Goal: Check status: Check status

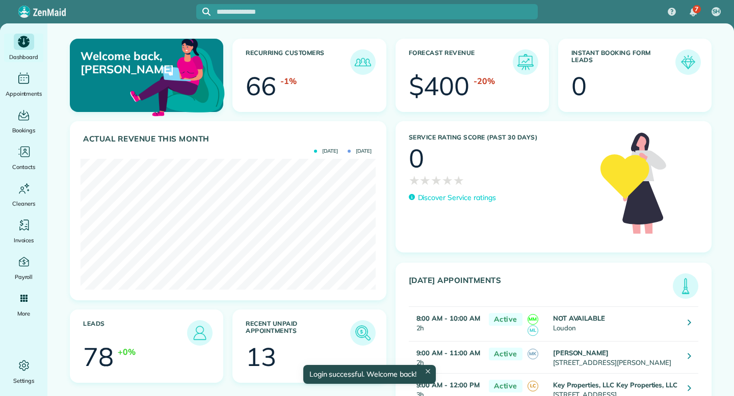
scroll to position [131, 295]
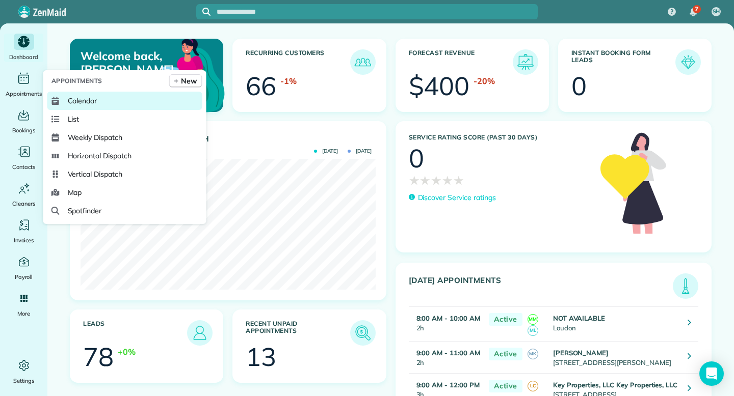
click at [83, 99] on span "Calendar" at bounding box center [83, 101] width 30 height 10
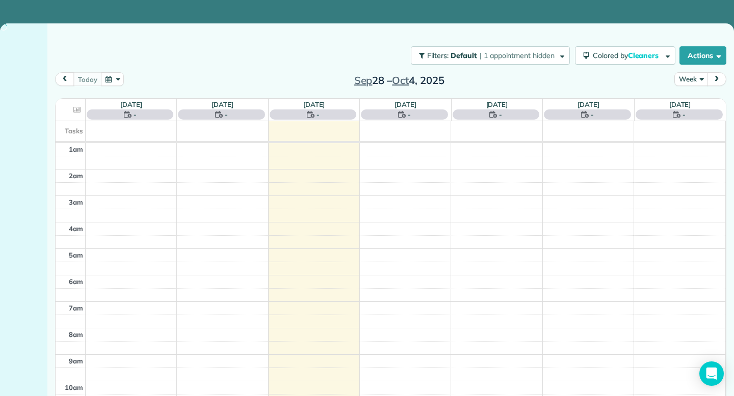
scroll to position [160, 0]
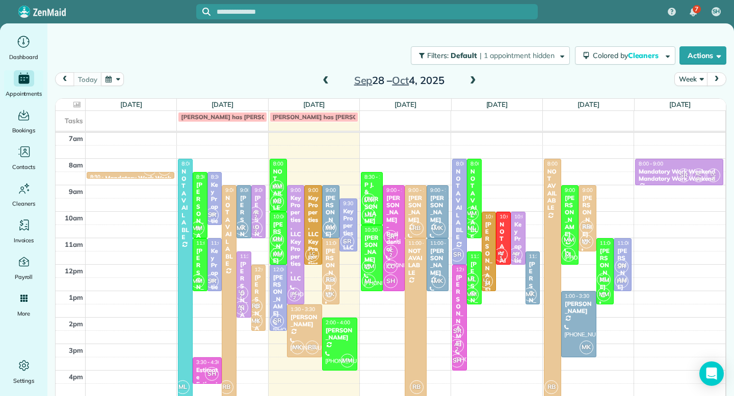
click at [326, 80] on span at bounding box center [325, 80] width 11 height 9
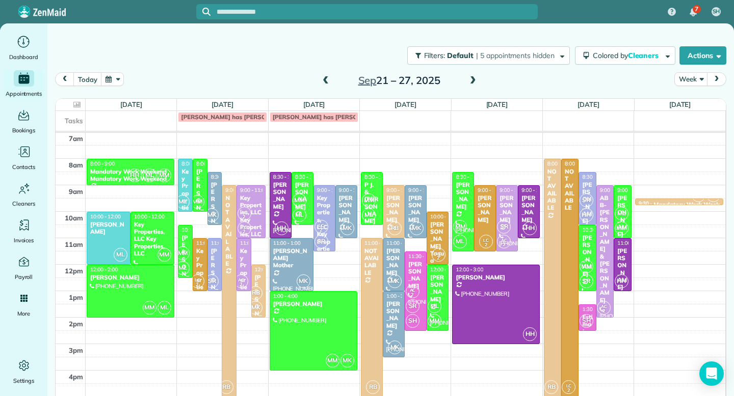
click at [326, 80] on span at bounding box center [325, 80] width 11 height 9
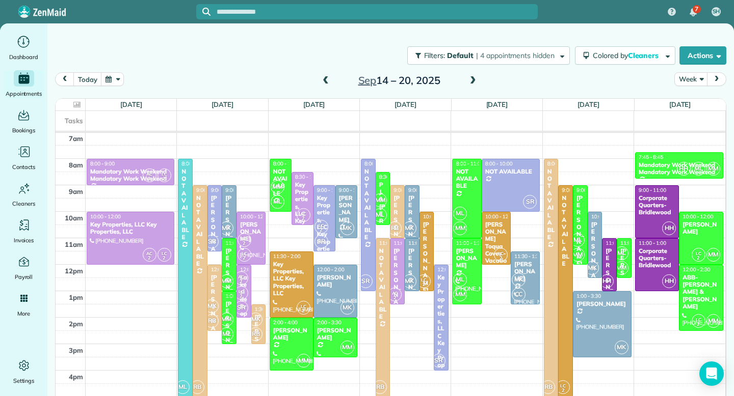
click at [326, 80] on span at bounding box center [325, 80] width 11 height 9
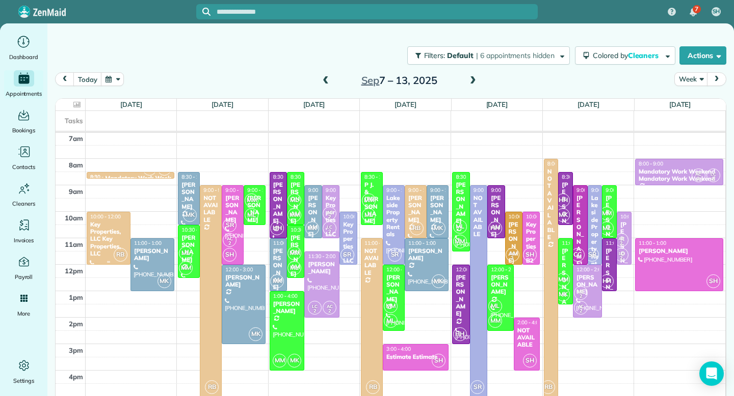
click at [113, 232] on div "Key Properties, LLC Key Properties, LLC" at bounding box center [109, 239] width 38 height 37
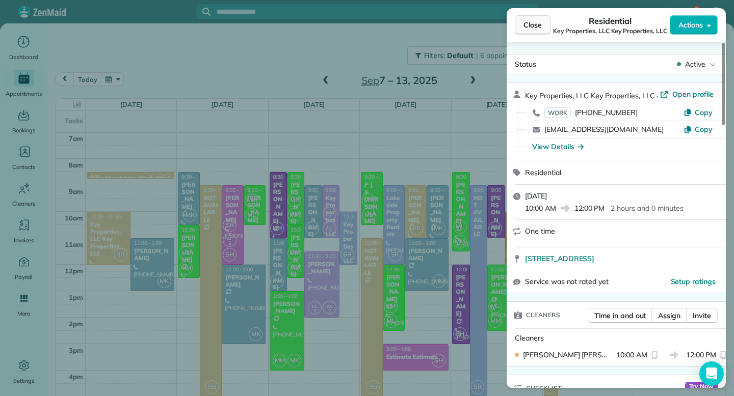
click at [539, 22] on span "Close" at bounding box center [532, 25] width 18 height 10
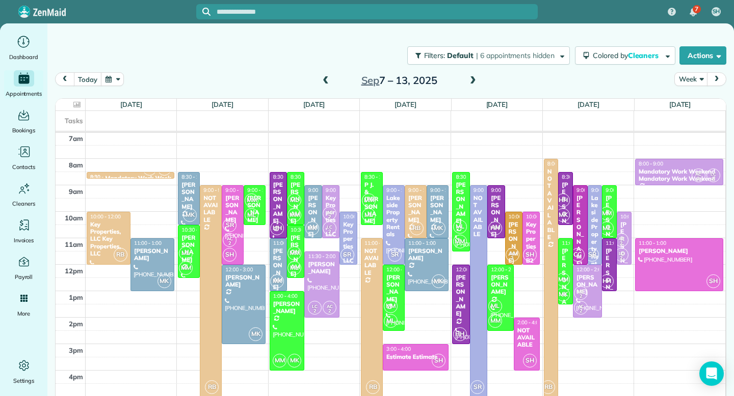
click at [65, 76] on span "prev" at bounding box center [65, 79] width 8 height 7
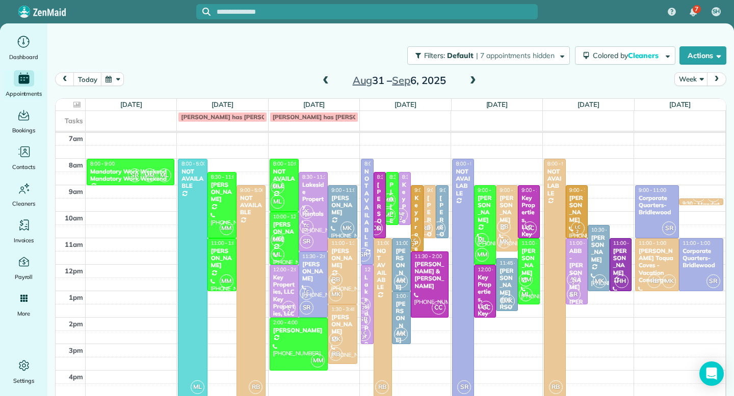
click at [472, 78] on span at bounding box center [472, 80] width 11 height 9
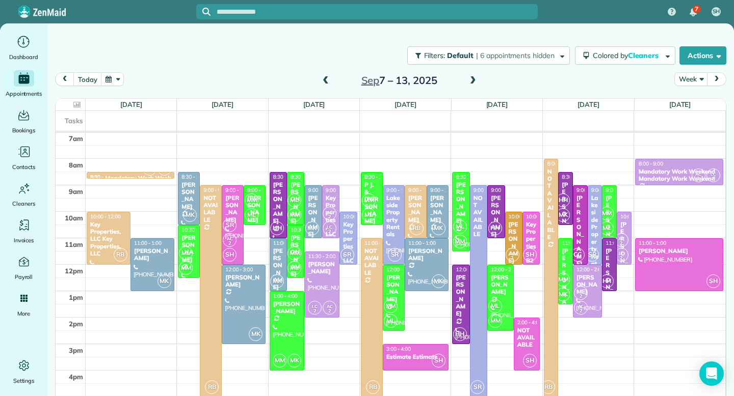
click at [331, 199] on div "Key Properties, LLC Key Properties, LLC" at bounding box center [330, 239] width 11 height 88
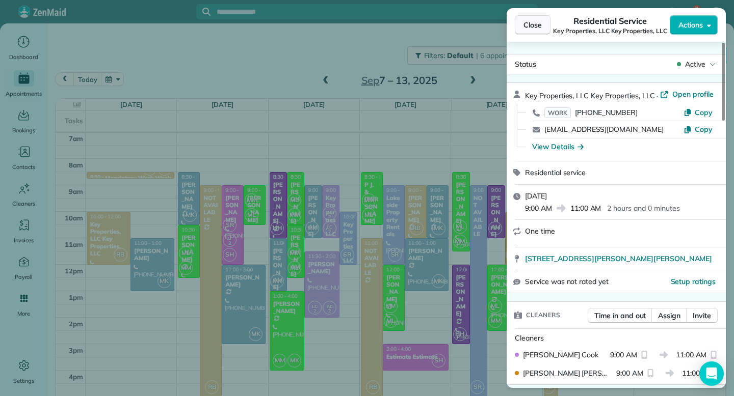
click at [537, 27] on span "Close" at bounding box center [532, 25] width 18 height 10
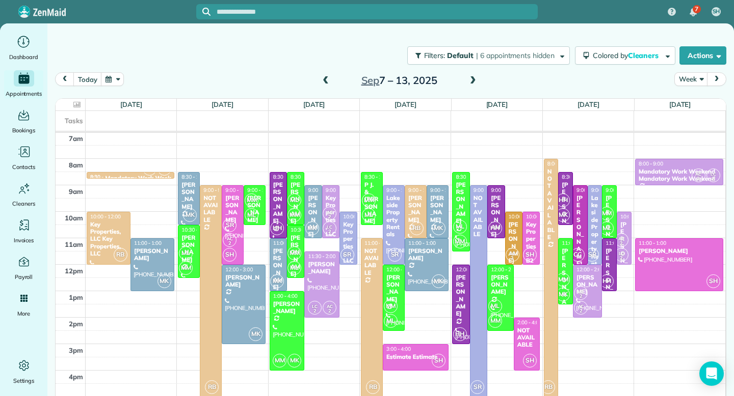
click at [332, 207] on span "AC 2" at bounding box center [330, 214] width 14 height 14
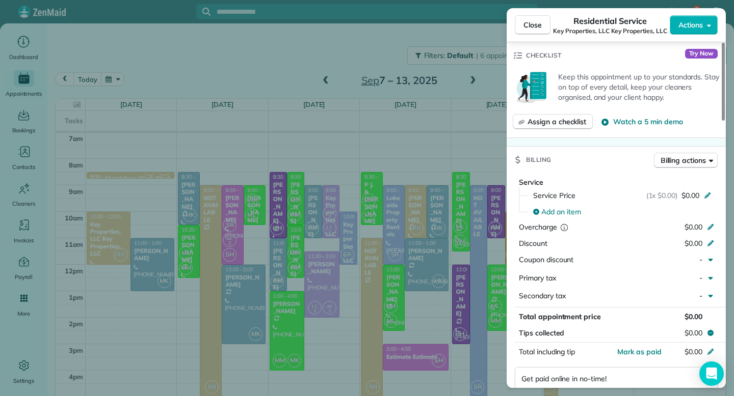
scroll to position [295, 0]
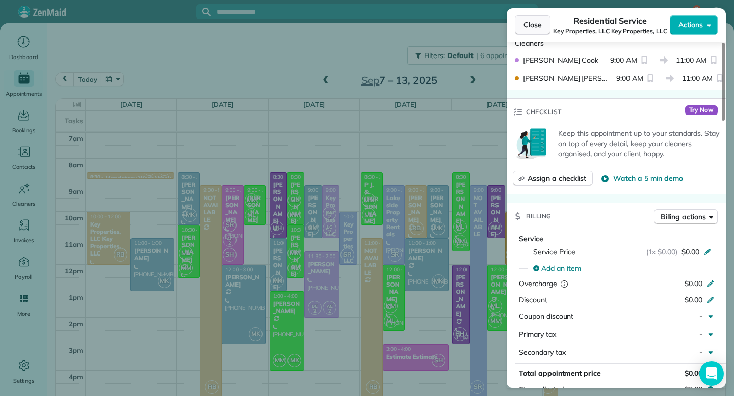
click at [532, 23] on span "Close" at bounding box center [532, 25] width 18 height 10
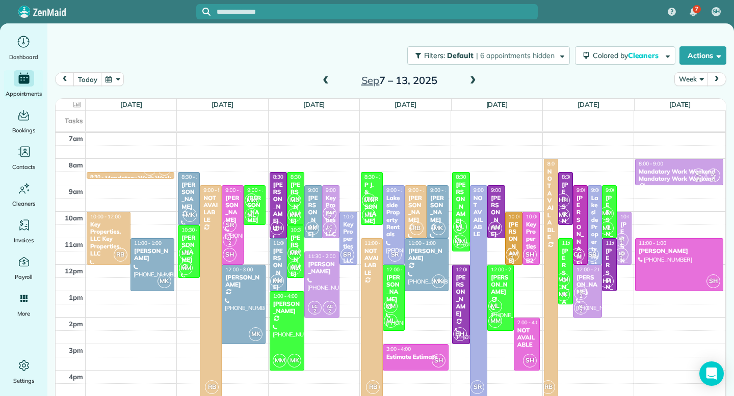
click at [332, 200] on div "Key Properties, LLC Key Properties, LLC" at bounding box center [330, 239] width 11 height 88
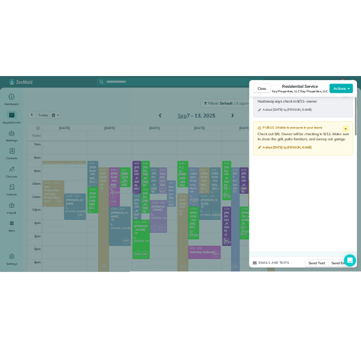
scroll to position [1117, 0]
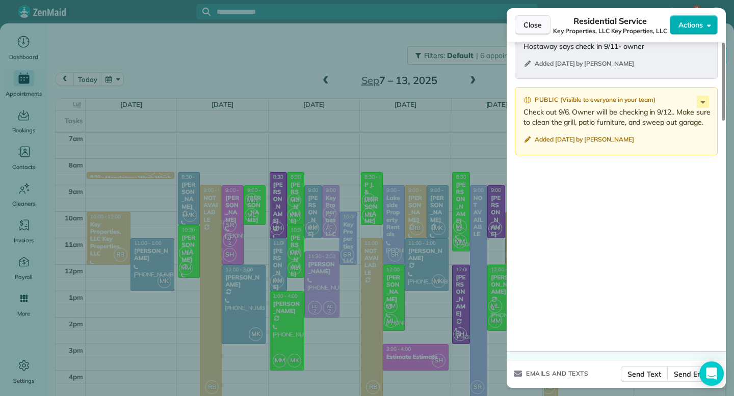
click at [532, 22] on span "Close" at bounding box center [532, 25] width 18 height 10
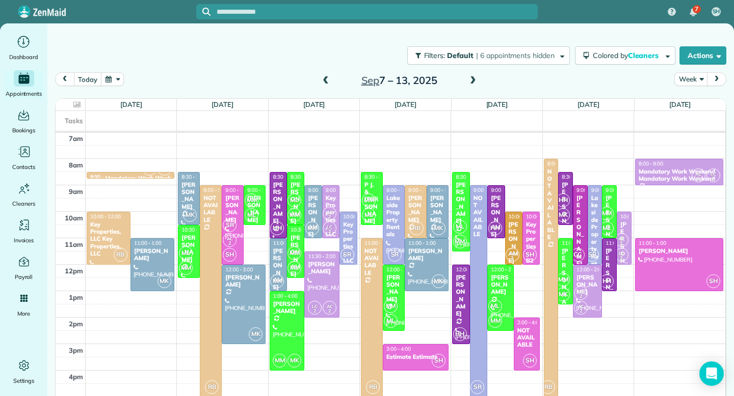
click at [65, 81] on span "prev" at bounding box center [65, 79] width 8 height 7
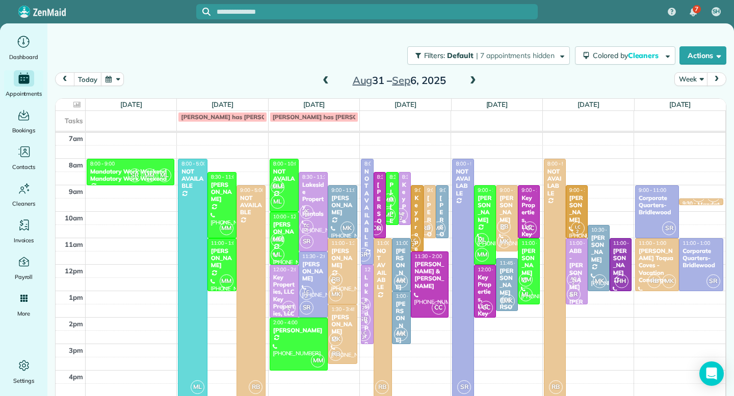
click at [404, 204] on div "Key Properties, LLC Key Properties, LLC" at bounding box center [405, 283] width 7 height 205
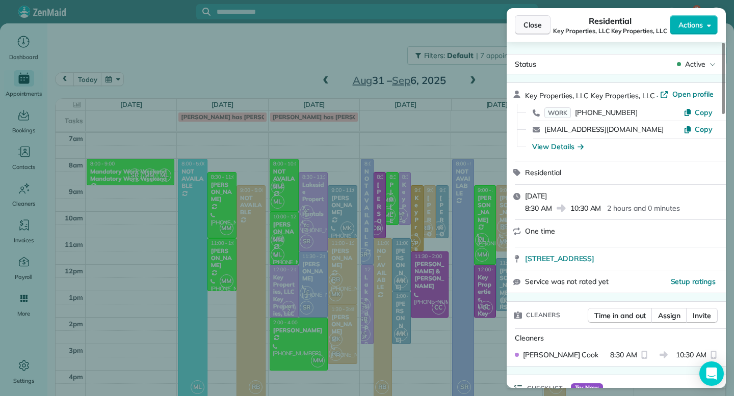
click at [539, 24] on span "Close" at bounding box center [532, 25] width 18 height 10
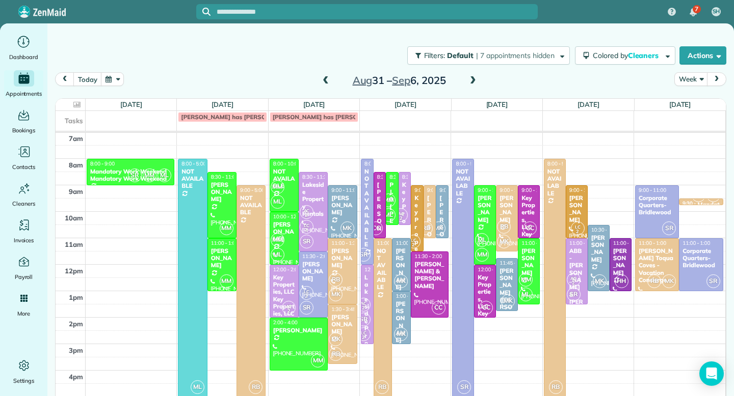
click at [528, 200] on div "Key Properties, LLC Key Properties, LLC" at bounding box center [529, 231] width 16 height 73
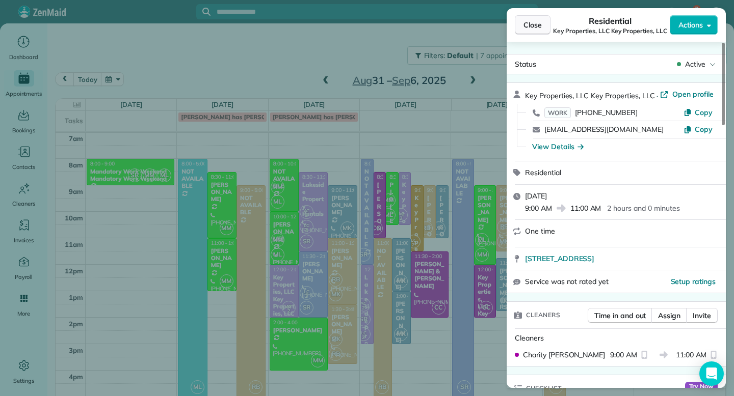
click at [538, 27] on span "Close" at bounding box center [532, 25] width 18 height 10
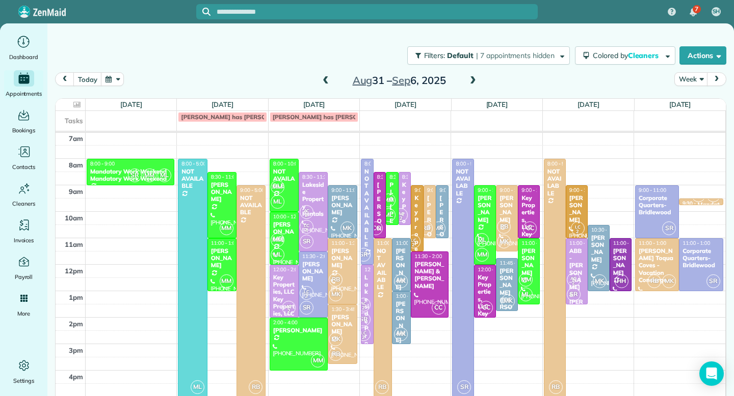
click at [487, 286] on div "Key Properties, LLC Key Properties, LLC" at bounding box center [485, 310] width 16 height 73
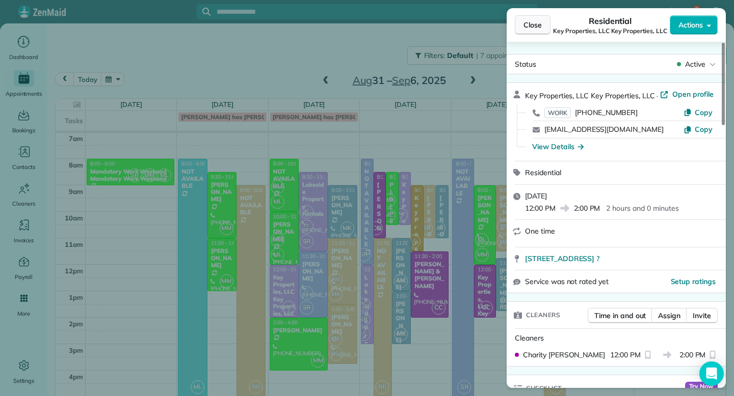
click at [539, 24] on span "Close" at bounding box center [532, 25] width 18 height 10
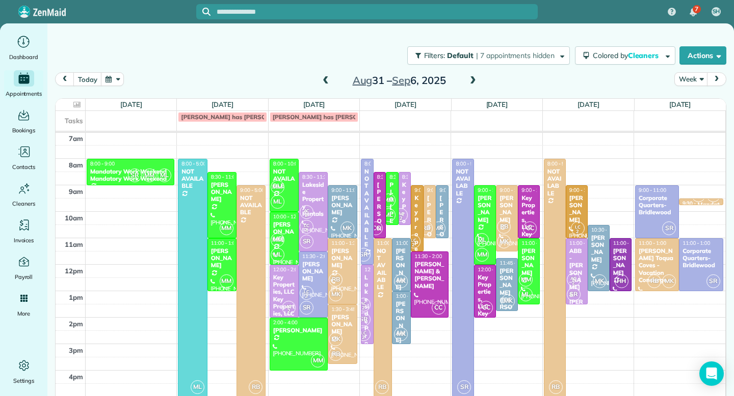
click at [473, 78] on span at bounding box center [472, 80] width 11 height 9
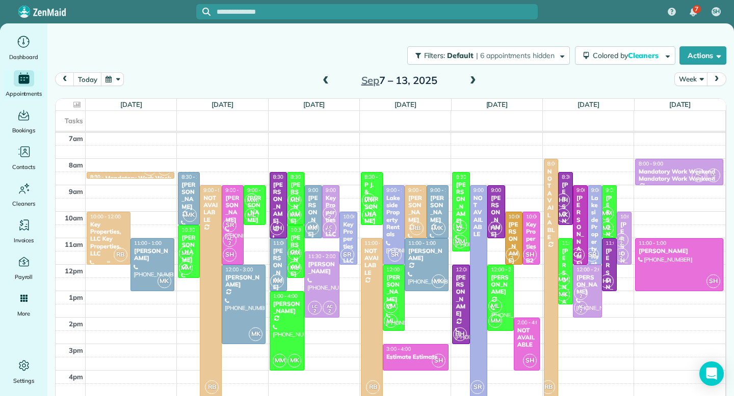
click at [110, 232] on div "Key Properties, LLC Key Properties, LLC" at bounding box center [109, 239] width 38 height 37
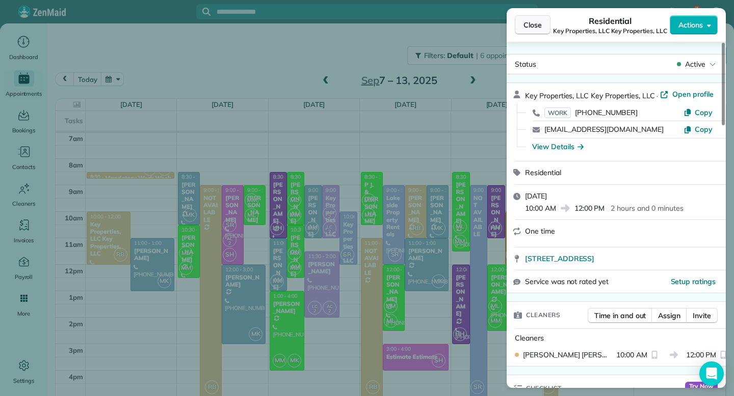
click at [531, 23] on span "Close" at bounding box center [532, 25] width 18 height 10
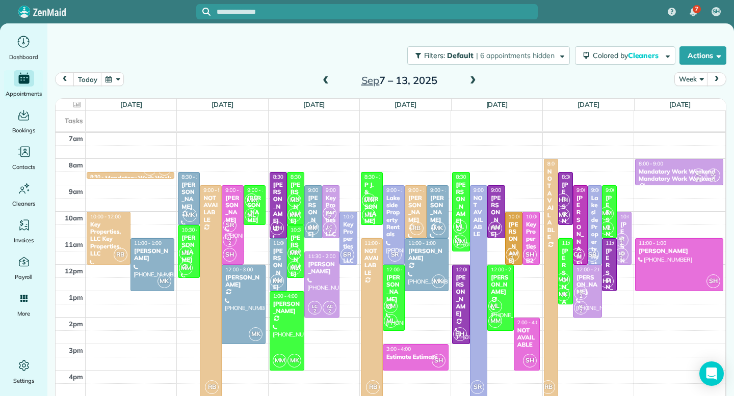
click at [332, 196] on div "Key Properties, LLC Key Properties, LLC" at bounding box center [330, 239] width 11 height 88
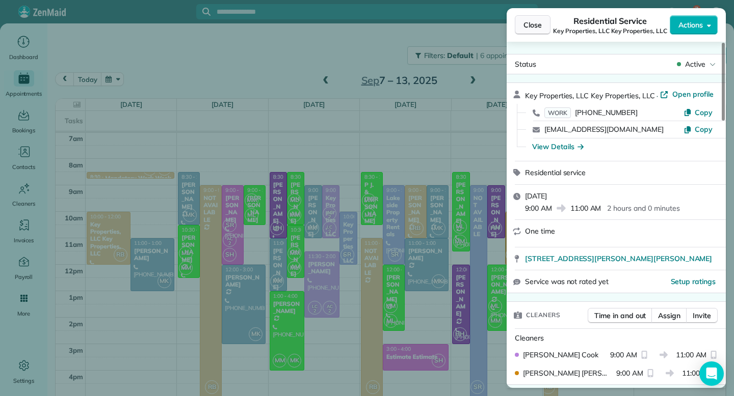
click at [540, 26] on span "Close" at bounding box center [532, 25] width 18 height 10
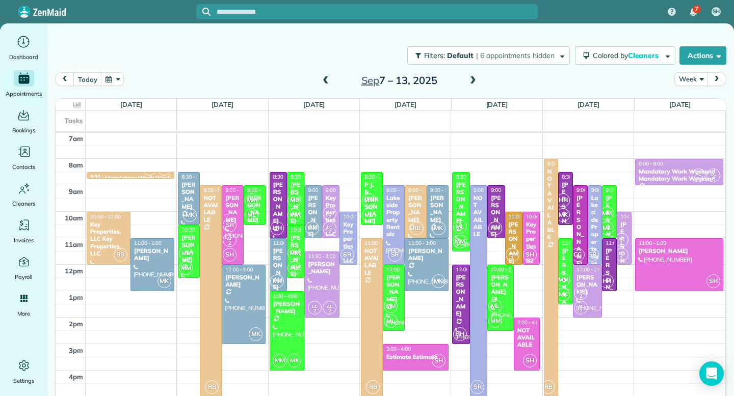
click at [332, 193] on div "9:00 - 11:00 Key Properties, LLC Key Properties, LLC" at bounding box center [330, 235] width 11 height 96
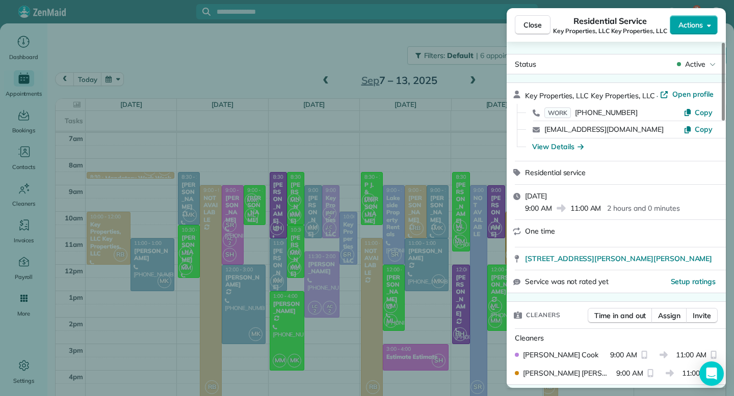
click at [699, 24] on span "Actions" at bounding box center [690, 25] width 24 height 10
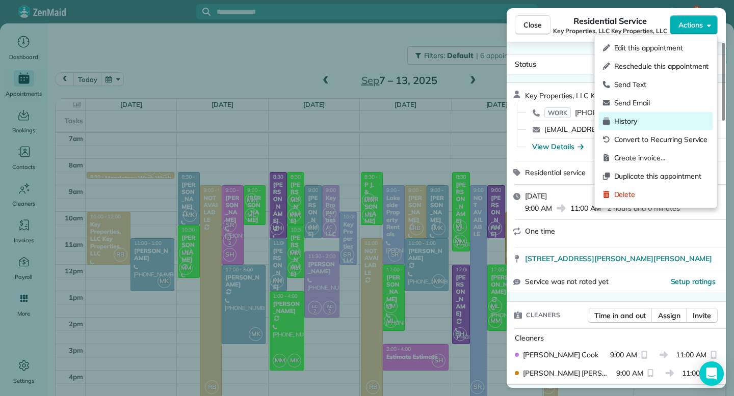
click at [632, 120] on span "History" at bounding box center [661, 121] width 95 height 10
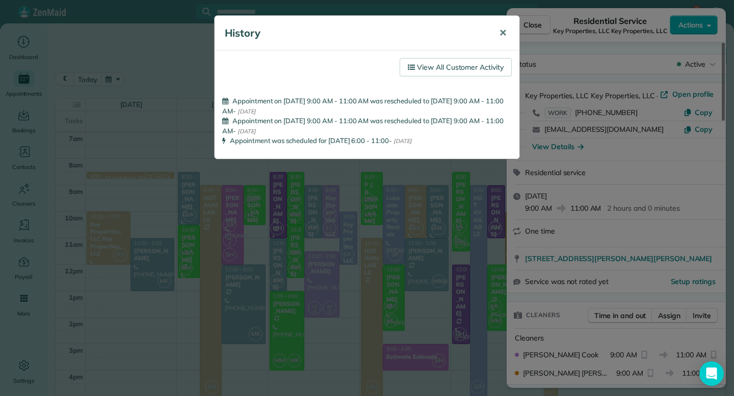
click at [502, 31] on span "✕" at bounding box center [503, 33] width 8 height 12
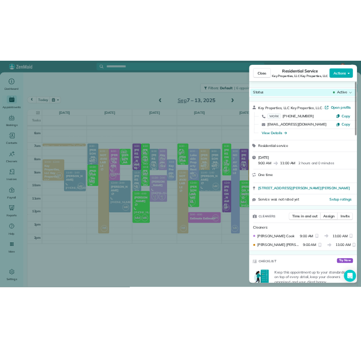
scroll to position [105, 0]
